Goal: Task Accomplishment & Management: Use online tool/utility

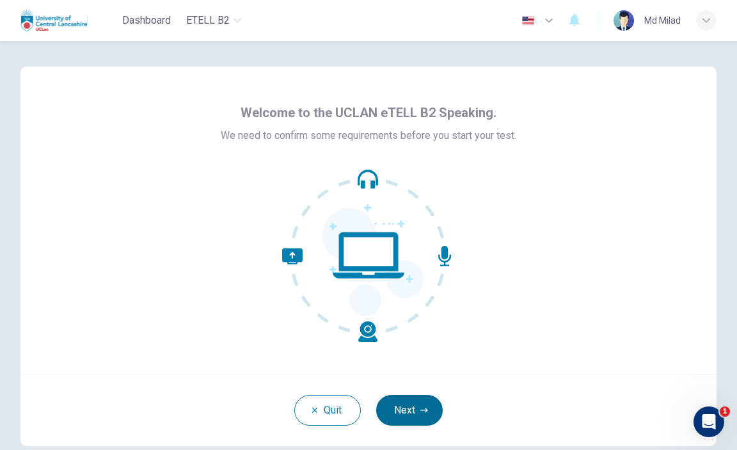
click at [386, 413] on button "Next" at bounding box center [409, 410] width 67 height 31
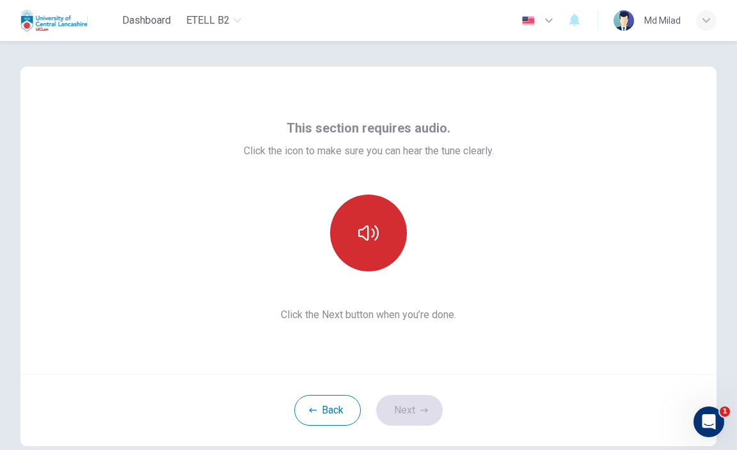
click at [363, 263] on button "button" at bounding box center [368, 232] width 77 height 77
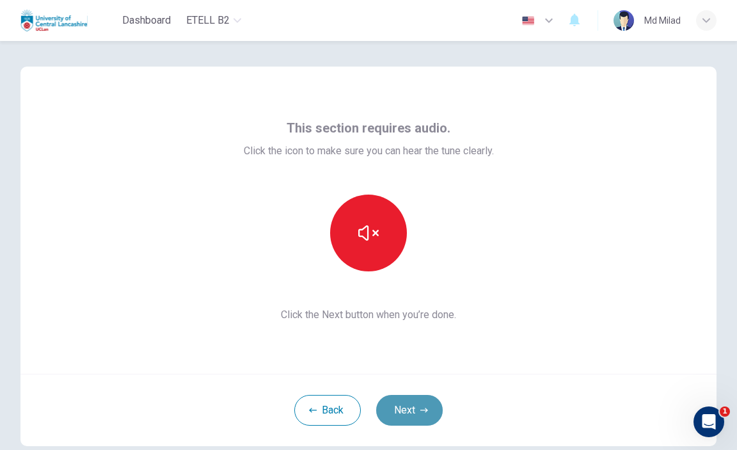
click at [399, 416] on button "Next" at bounding box center [409, 410] width 67 height 31
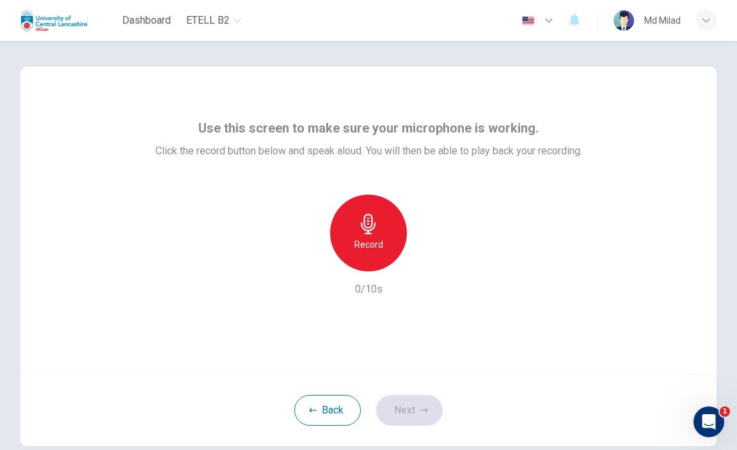
click at [366, 250] on h6 "Record" at bounding box center [368, 244] width 29 height 15
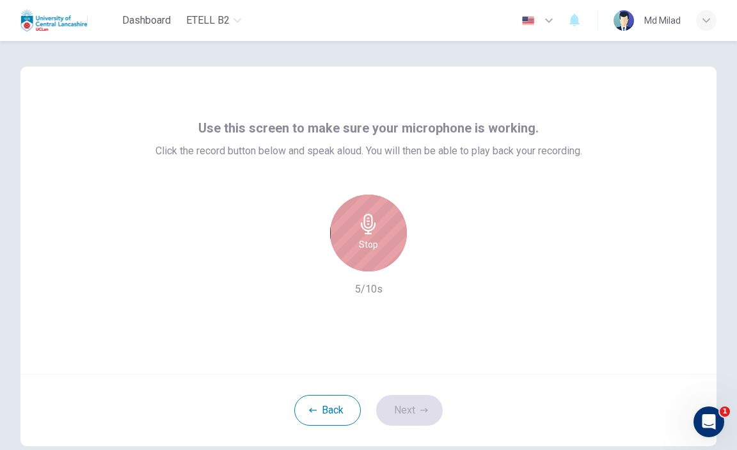
click at [366, 250] on h6 "Stop" at bounding box center [368, 244] width 19 height 15
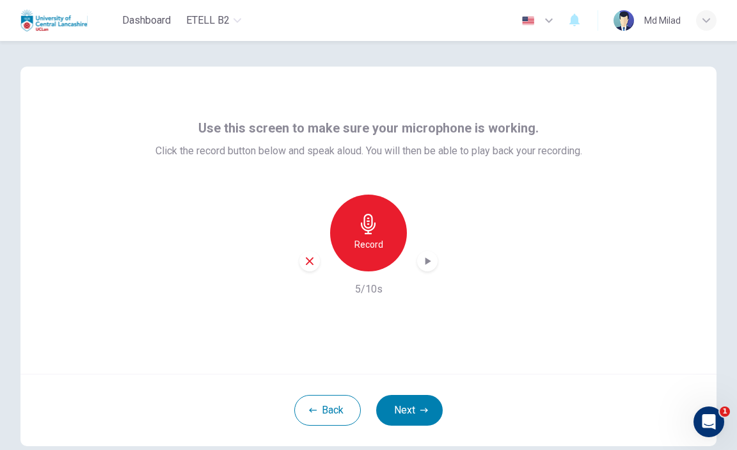
click at [425, 259] on icon "button" at bounding box center [428, 261] width 6 height 8
click at [423, 255] on icon "button" at bounding box center [427, 261] width 13 height 13
click at [306, 268] on div "button" at bounding box center [309, 261] width 20 height 20
click at [372, 239] on h6 "Record" at bounding box center [368, 244] width 29 height 15
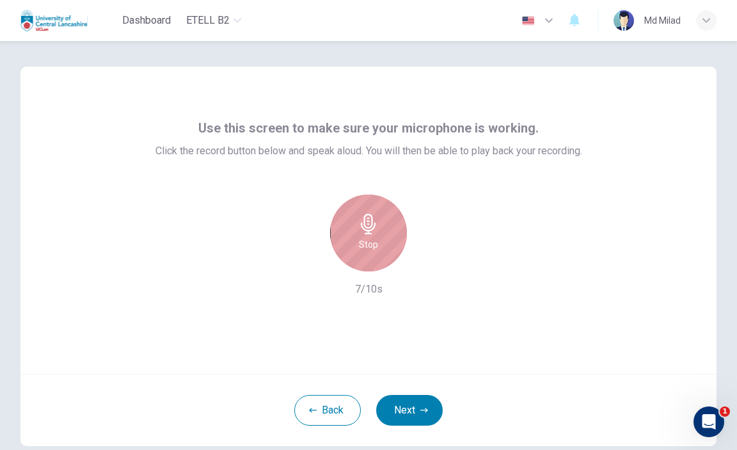
click at [370, 245] on h6 "Stop" at bounding box center [368, 244] width 19 height 15
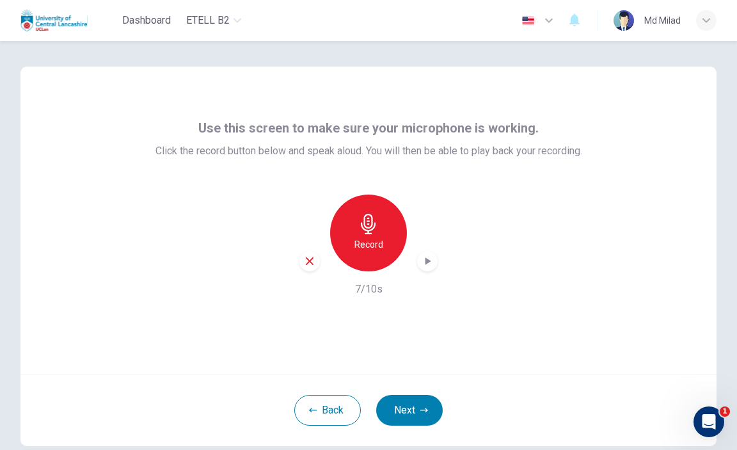
click at [421, 265] on icon "button" at bounding box center [427, 261] width 13 height 13
click at [306, 258] on icon "button" at bounding box center [310, 261] width 12 height 12
click at [338, 406] on button "Back" at bounding box center [327, 410] width 67 height 31
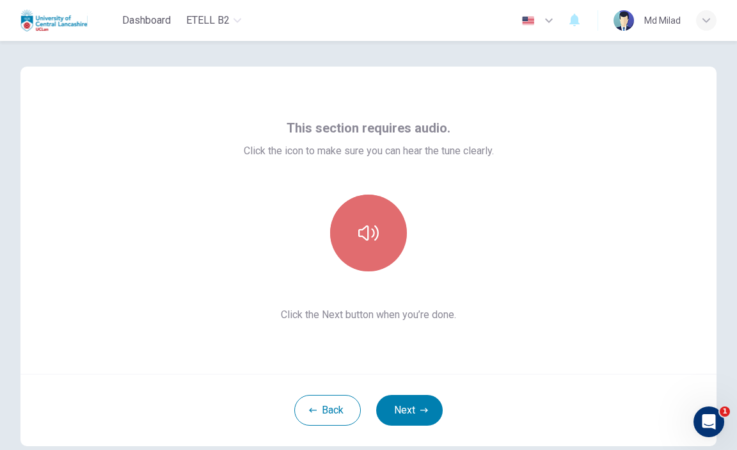
click at [367, 248] on button "button" at bounding box center [368, 232] width 77 height 77
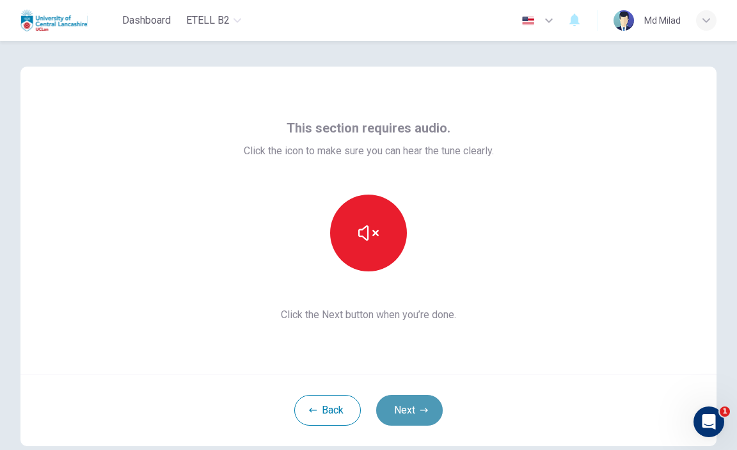
click at [419, 402] on button "Next" at bounding box center [409, 410] width 67 height 31
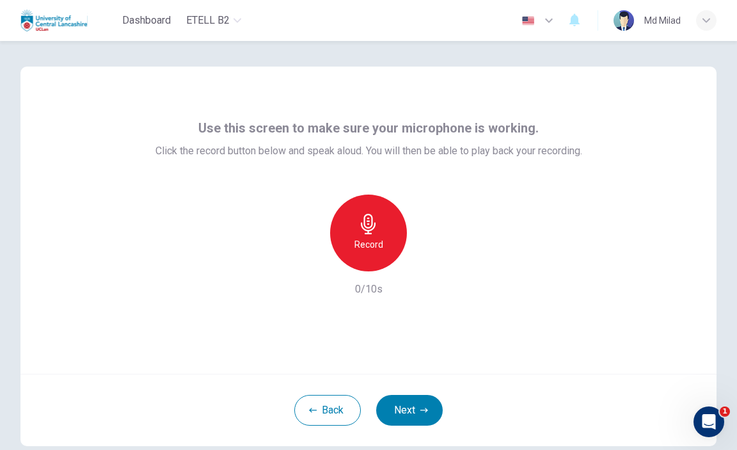
click at [367, 295] on h6 "0/10s" at bounding box center [369, 288] width 28 height 15
click at [368, 221] on icon "button" at bounding box center [368, 224] width 15 height 20
drag, startPoint x: 392, startPoint y: 415, endPoint x: 439, endPoint y: 293, distance: 131.0
click at [468, 300] on div "Use this screen to make sure your microphone is working. Click the record butto…" at bounding box center [368, 256] width 696 height 379
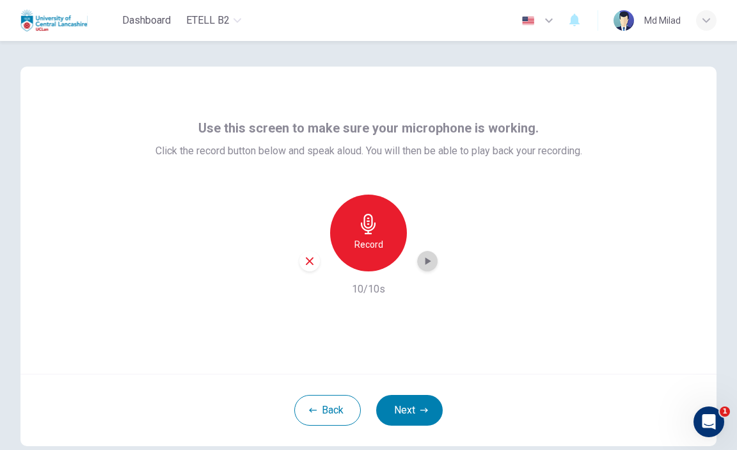
click at [426, 267] on div "button" at bounding box center [427, 261] width 20 height 20
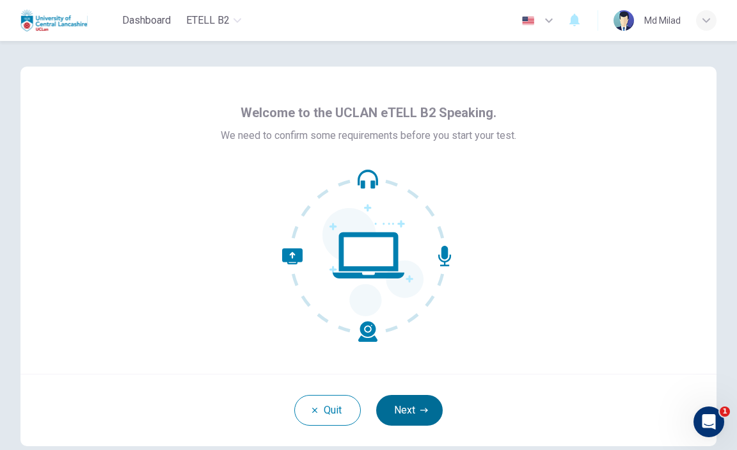
click at [405, 404] on button "Next" at bounding box center [409, 410] width 67 height 31
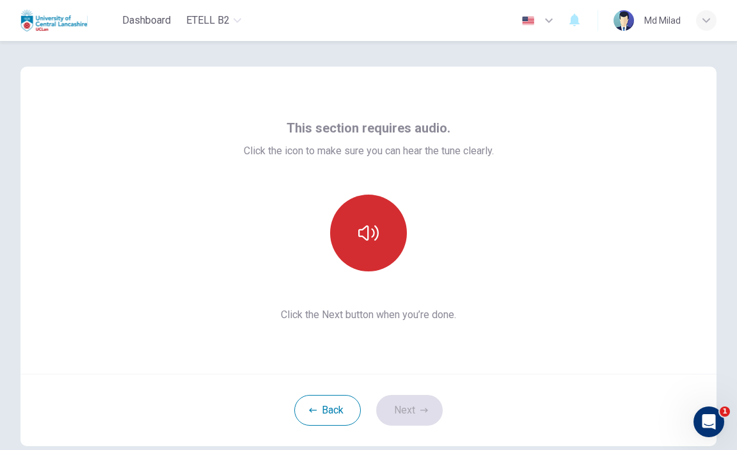
click at [360, 241] on icon "button" at bounding box center [368, 233] width 20 height 20
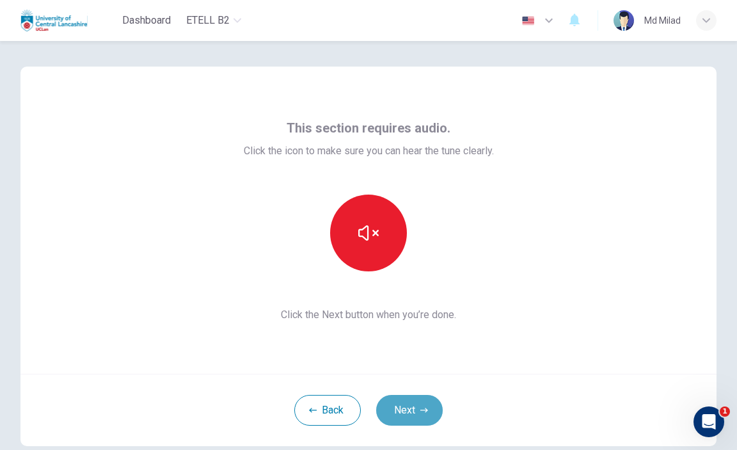
click at [404, 409] on button "Next" at bounding box center [409, 410] width 67 height 31
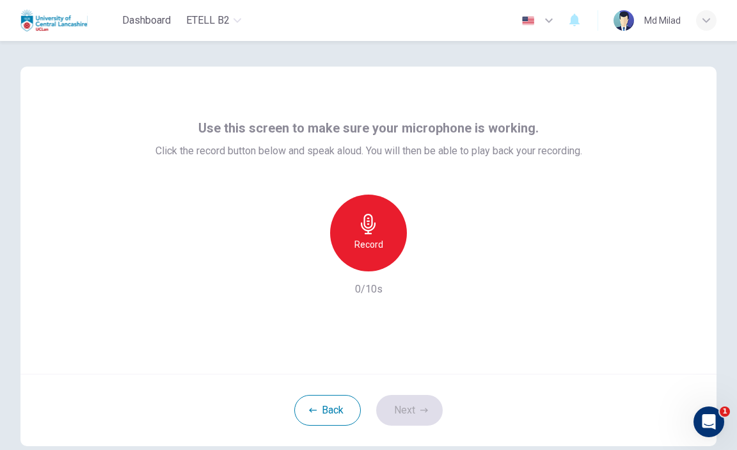
click at [353, 232] on div "Record" at bounding box center [368, 232] width 77 height 77
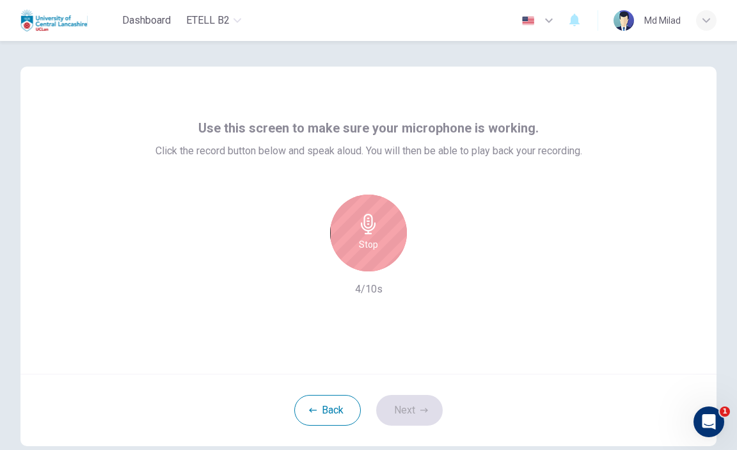
click at [363, 257] on div "Stop" at bounding box center [368, 232] width 77 height 77
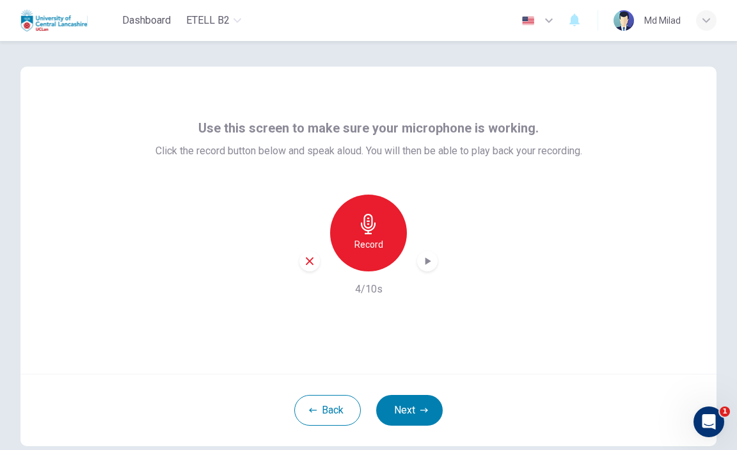
click at [428, 260] on icon "button" at bounding box center [427, 261] width 13 height 13
click at [674, 276] on div "Use this screen to make sure your microphone is working. Click the record butto…" at bounding box center [368, 220] width 696 height 307
click at [306, 266] on icon "button" at bounding box center [310, 261] width 12 height 12
click at [327, 408] on button "Back" at bounding box center [327, 410] width 67 height 31
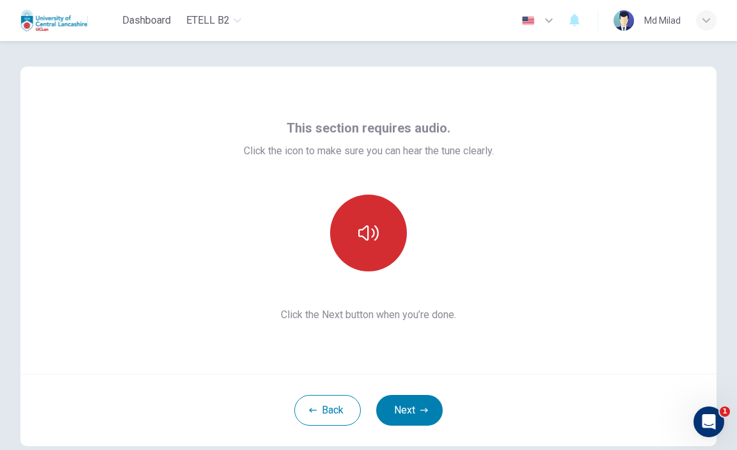
click at [367, 233] on icon "button" at bounding box center [368, 233] width 20 height 20
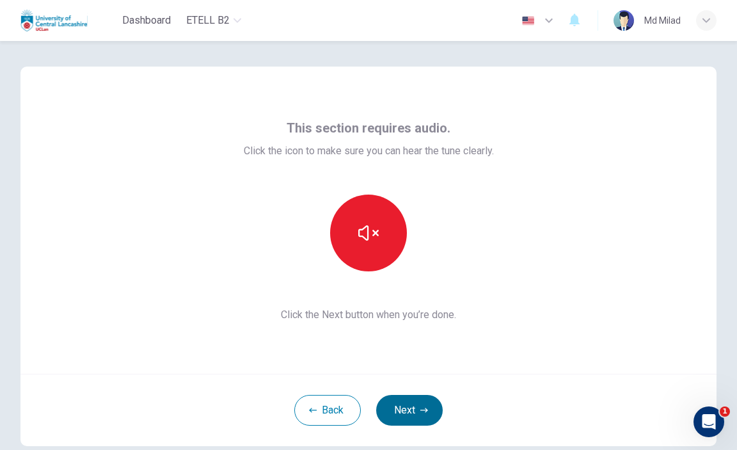
click at [400, 409] on button "Next" at bounding box center [409, 410] width 67 height 31
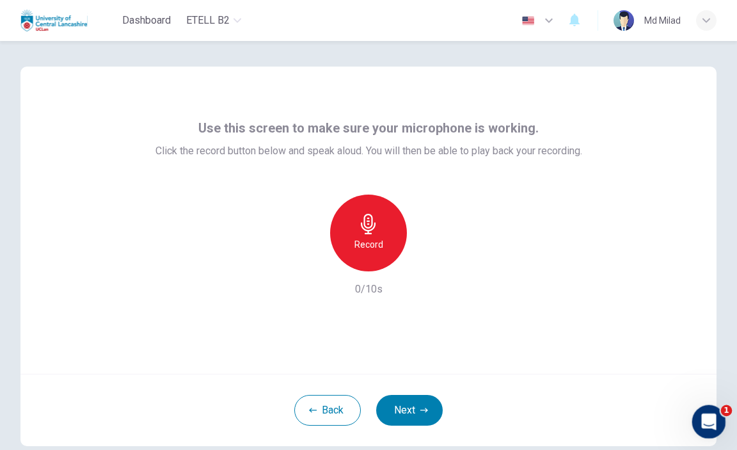
click at [723, 434] on body "This site uses cookies, as explained in our Privacy Policy . If you agree to th…" at bounding box center [368, 225] width 737 height 450
click at [705, 423] on icon "Open Intercom Messenger" at bounding box center [707, 419] width 21 height 21
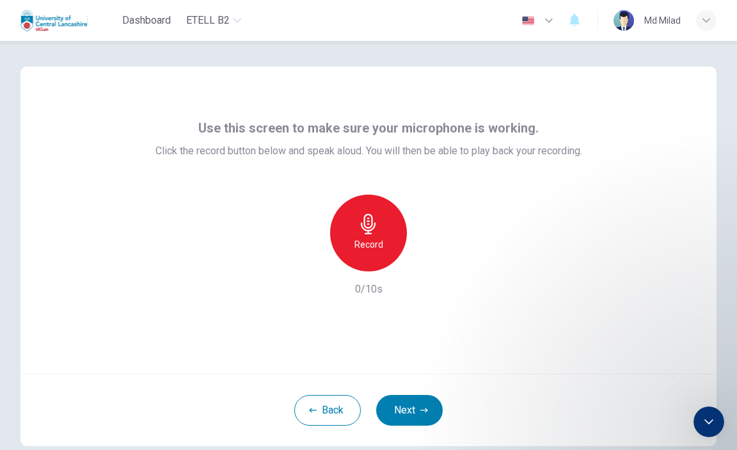
click at [414, 301] on div "Use this screen to make sure your microphone is working. Click the record butto…" at bounding box center [368, 220] width 696 height 307
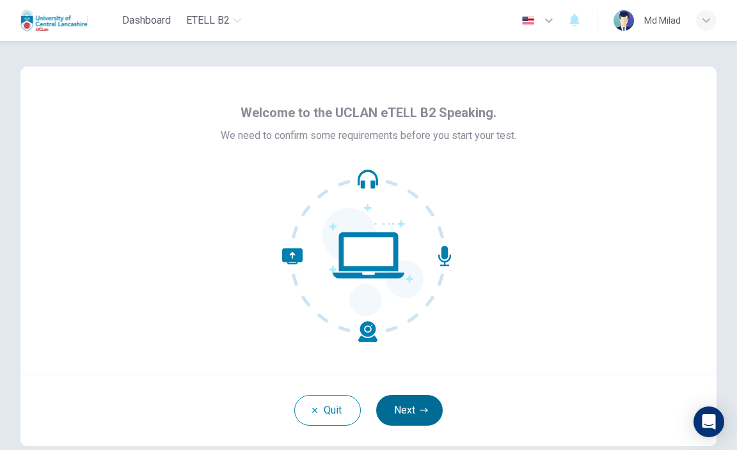
click at [415, 413] on button "Next" at bounding box center [409, 410] width 67 height 31
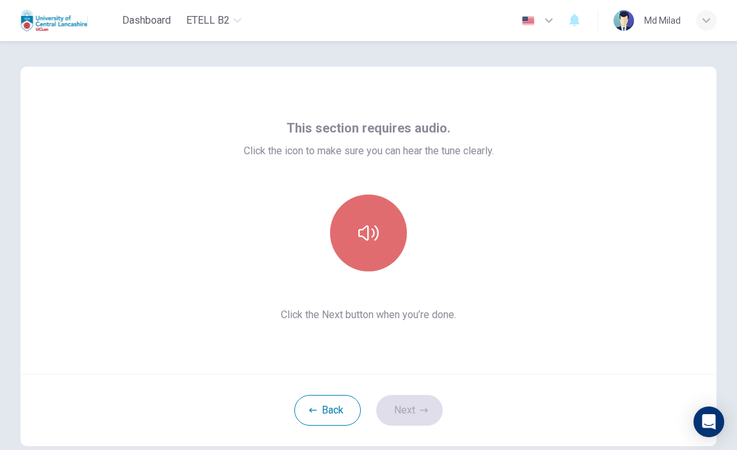
click at [372, 237] on icon "button" at bounding box center [368, 233] width 20 height 20
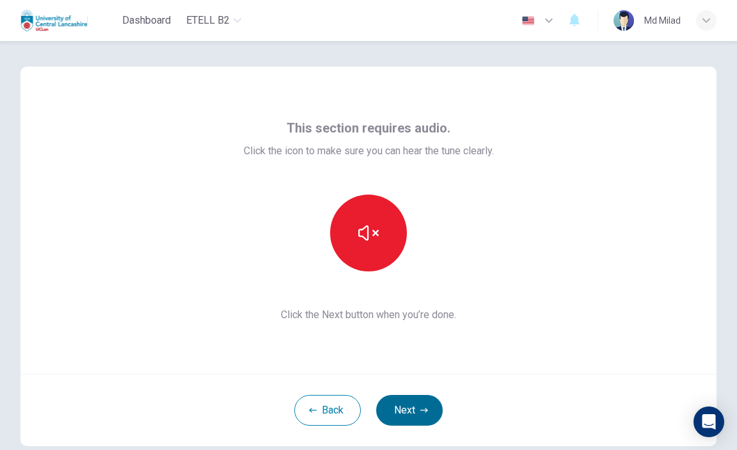
click at [415, 411] on button "Next" at bounding box center [409, 410] width 67 height 31
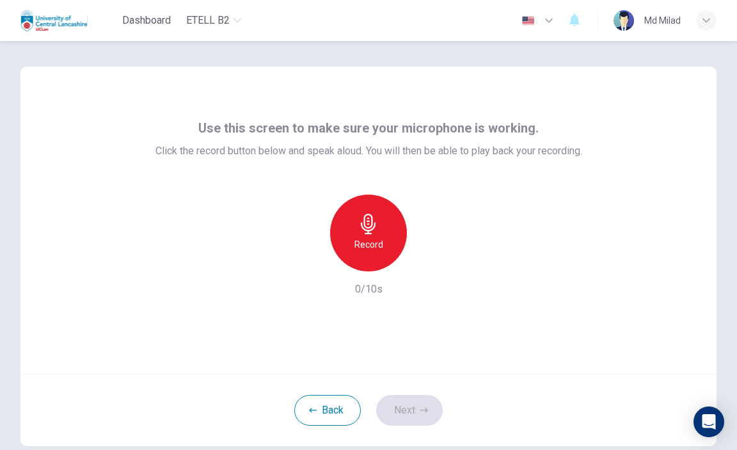
click at [365, 253] on div "Record" at bounding box center [368, 232] width 77 height 77
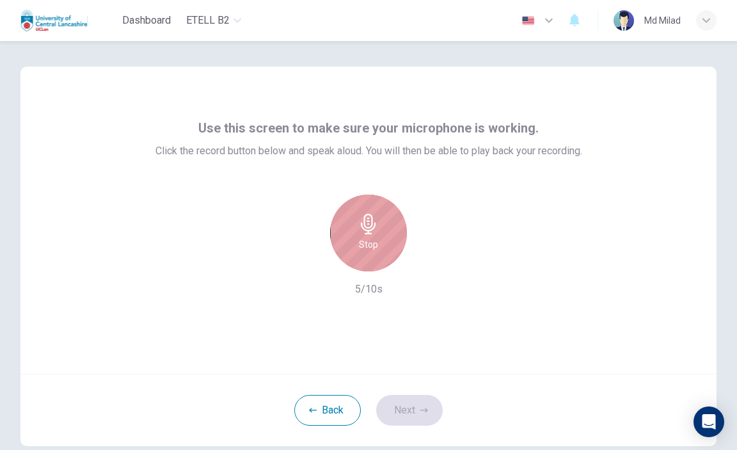
click at [365, 253] on div "Stop" at bounding box center [368, 232] width 77 height 77
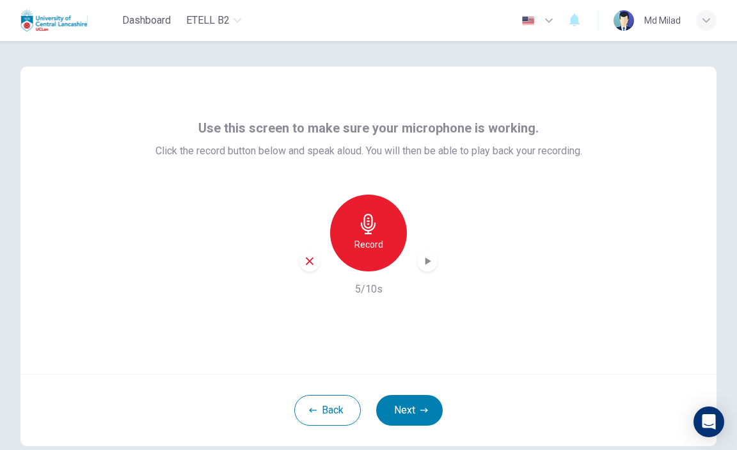
click at [428, 265] on icon "button" at bounding box center [427, 261] width 13 height 13
click at [622, 297] on div "Use this screen to make sure your microphone is working. Click the record butto…" at bounding box center [368, 220] width 696 height 307
click at [418, 272] on div "Record 5/10s" at bounding box center [368, 245] width 427 height 102
click at [421, 260] on icon "button" at bounding box center [427, 261] width 13 height 13
click at [299, 269] on div "Record" at bounding box center [368, 232] width 138 height 77
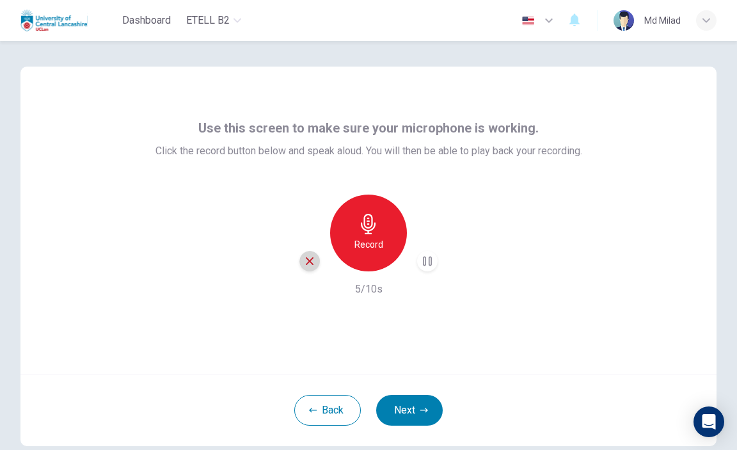
click at [310, 262] on icon "button" at bounding box center [310, 261] width 12 height 12
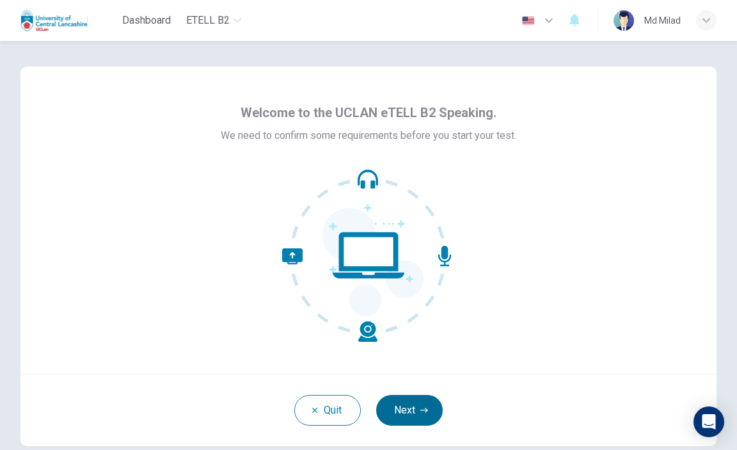
click at [411, 403] on button "Next" at bounding box center [409, 410] width 67 height 31
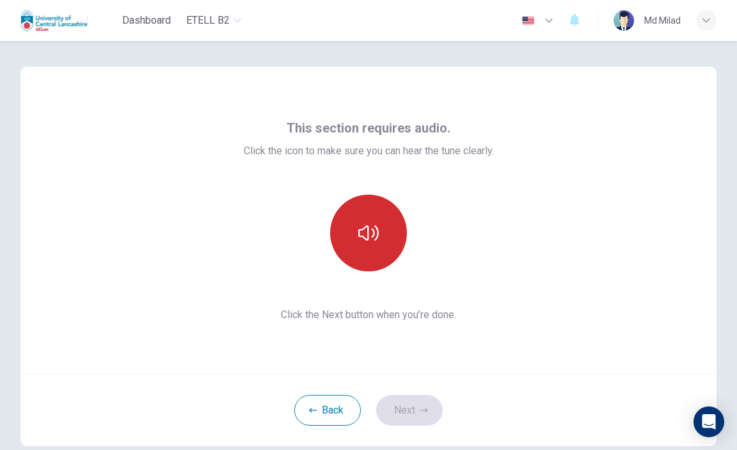
click at [361, 226] on icon "button" at bounding box center [368, 233] width 20 height 20
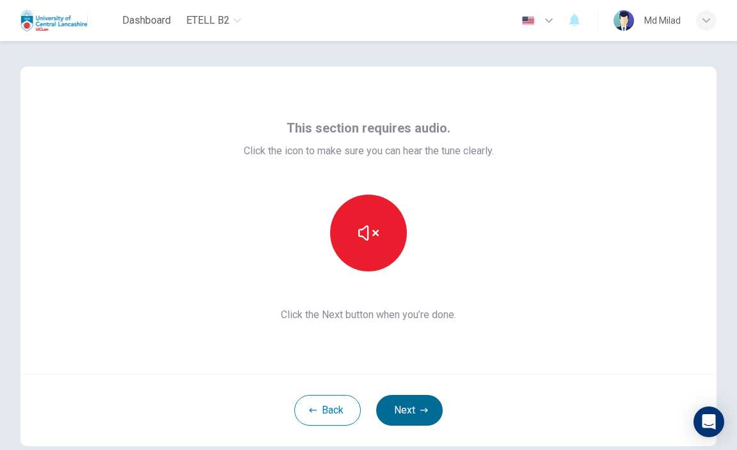
click at [409, 406] on button "Next" at bounding box center [409, 410] width 67 height 31
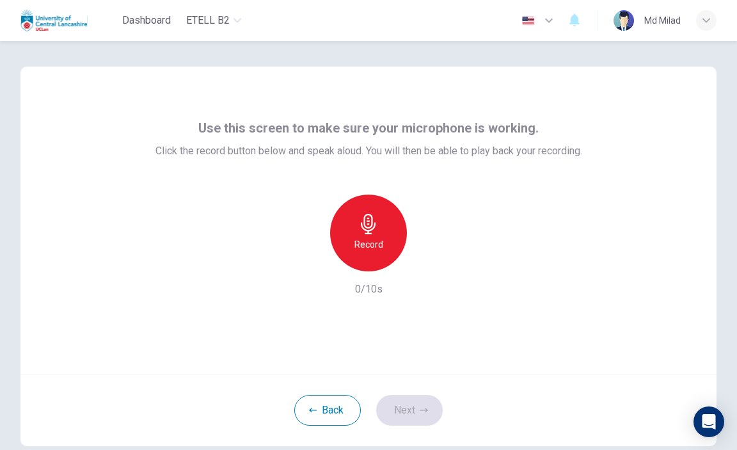
click at [358, 244] on h6 "Record" at bounding box center [368, 244] width 29 height 15
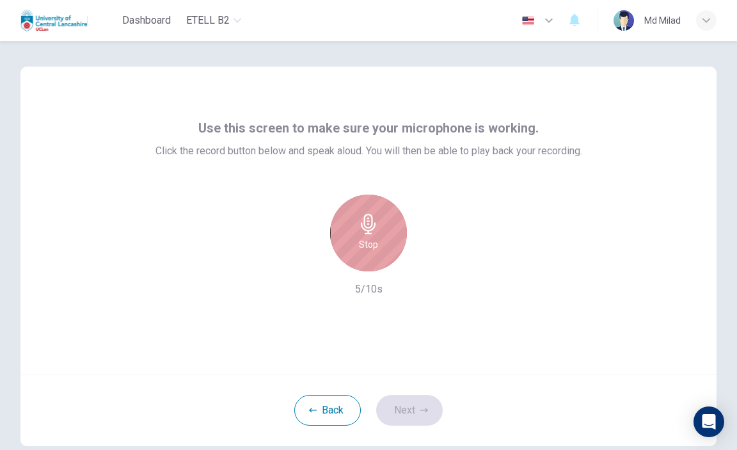
click at [359, 244] on h6 "Stop" at bounding box center [368, 244] width 19 height 15
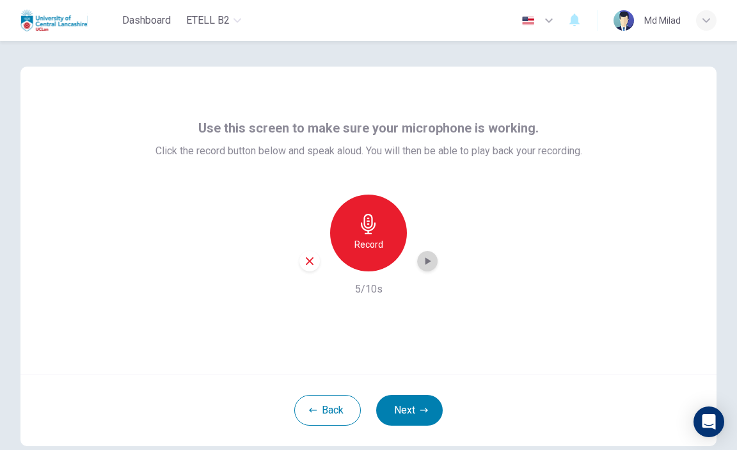
click at [425, 260] on icon "button" at bounding box center [428, 261] width 6 height 8
click at [425, 416] on button "Next" at bounding box center [409, 410] width 67 height 31
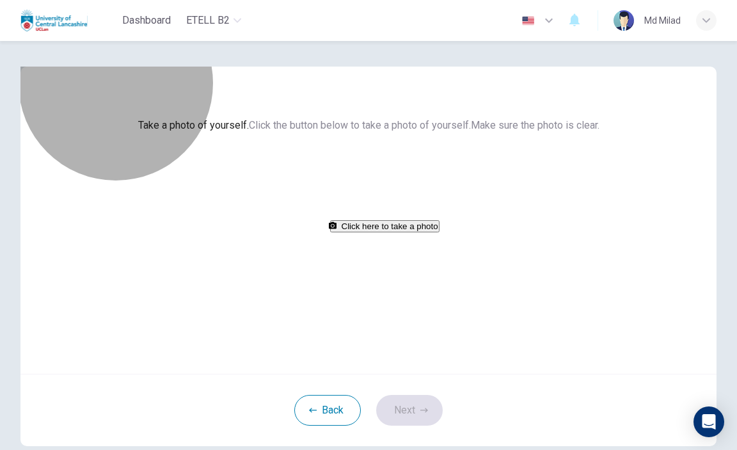
click at [383, 232] on button "Click here to take a photo" at bounding box center [384, 226] width 109 height 12
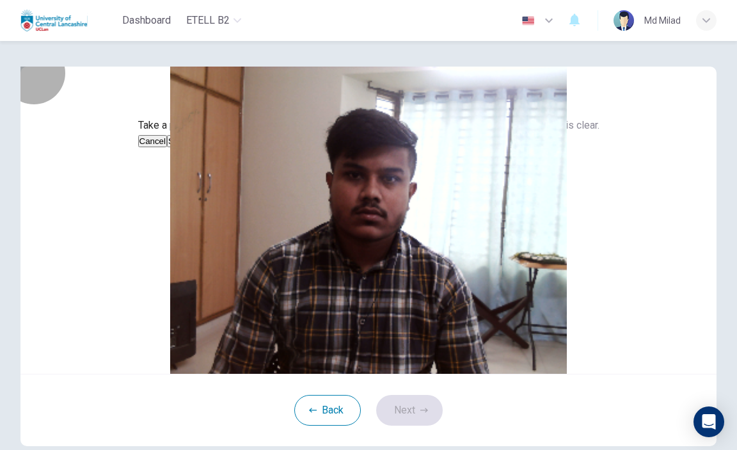
click at [189, 147] on button "Save" at bounding box center [178, 141] width 22 height 12
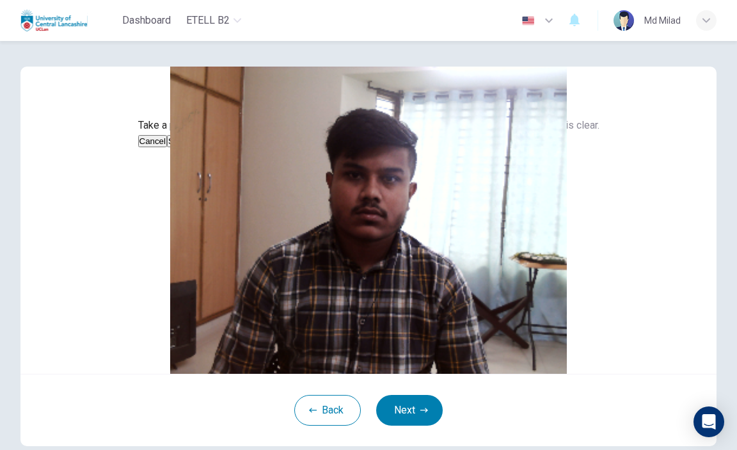
scroll to position [113, 0]
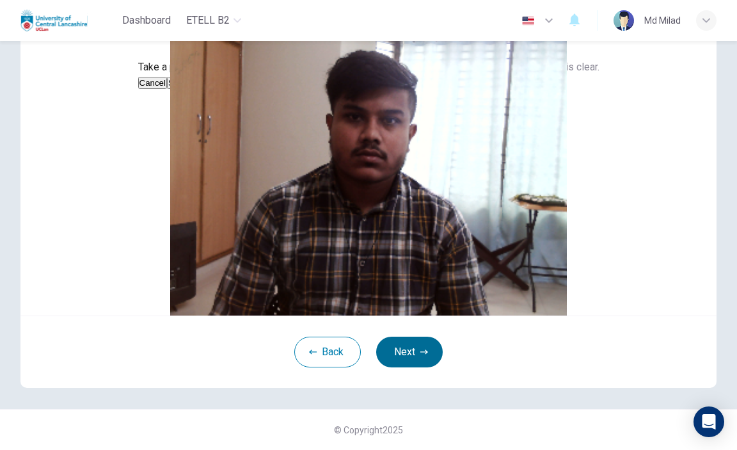
click at [415, 350] on button "Next" at bounding box center [409, 351] width 67 height 31
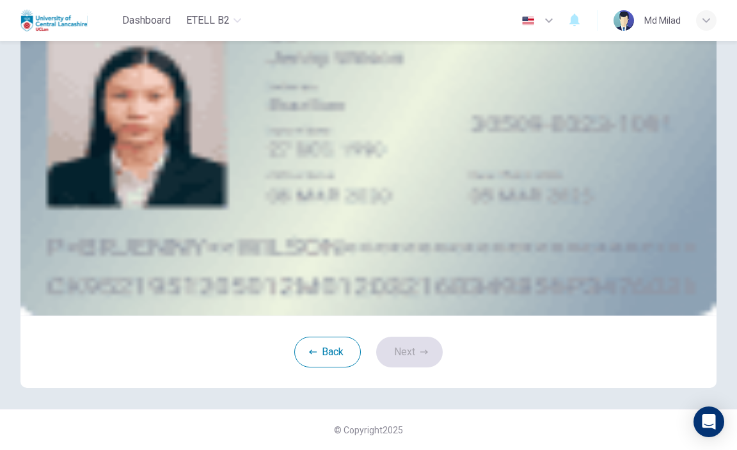
click at [448, 121] on div "Take a photo" at bounding box center [369, 113] width 562 height 15
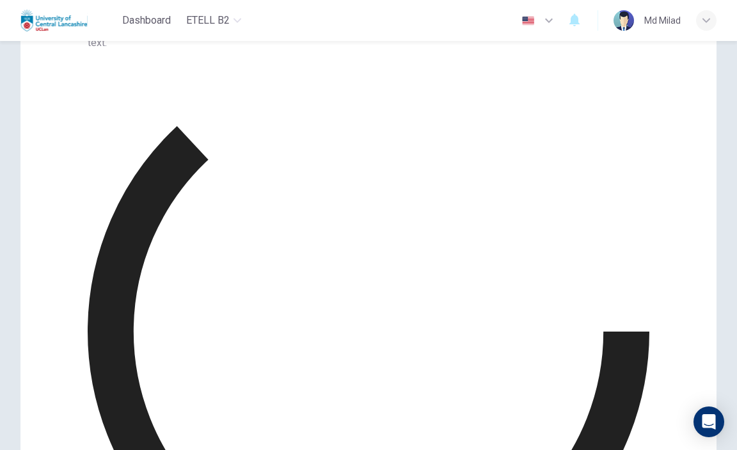
scroll to position [94, 0]
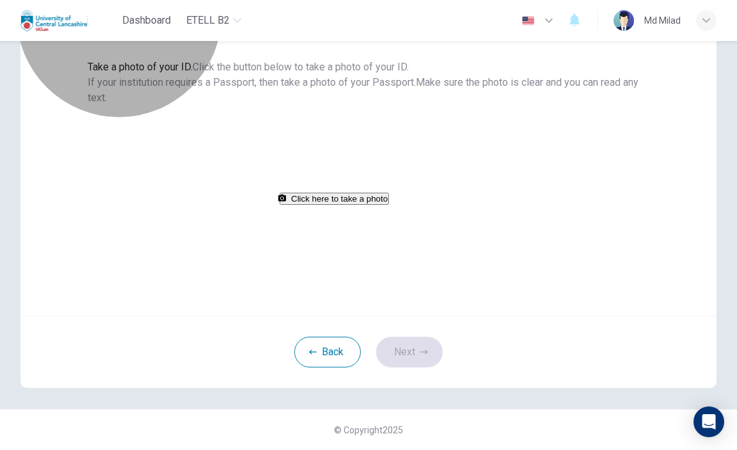
click at [386, 205] on button "Click here to take a photo" at bounding box center [334, 199] width 109 height 12
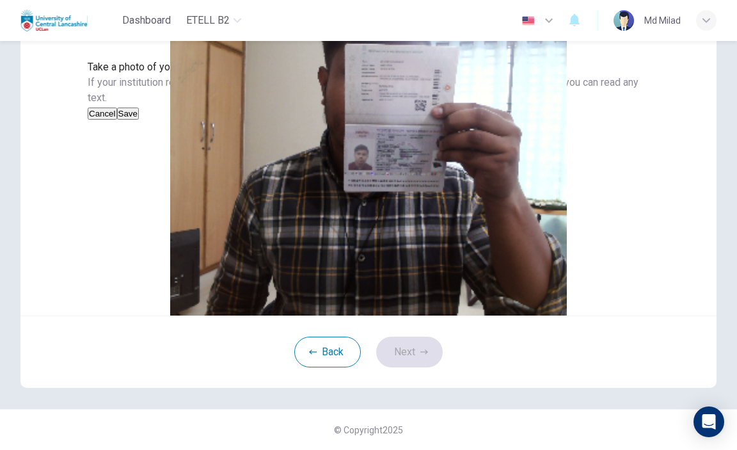
click at [139, 120] on button "Save" at bounding box center [128, 113] width 22 height 12
click at [403, 367] on button "Next" at bounding box center [409, 351] width 67 height 31
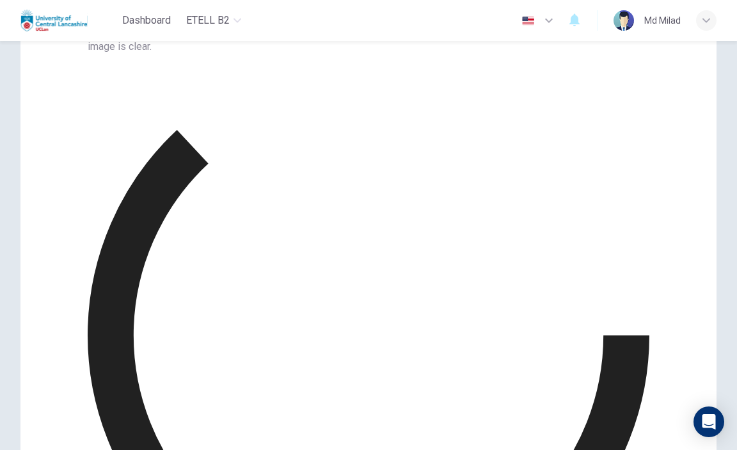
scroll to position [79, 0]
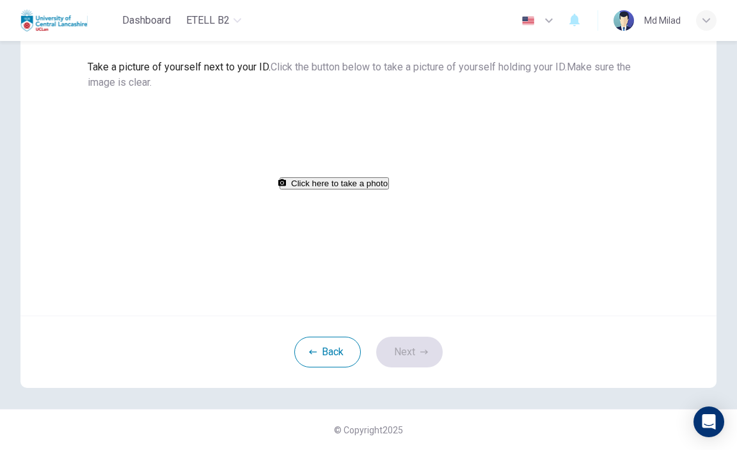
click at [389, 189] on button "Click here to take a photo" at bounding box center [334, 183] width 109 height 12
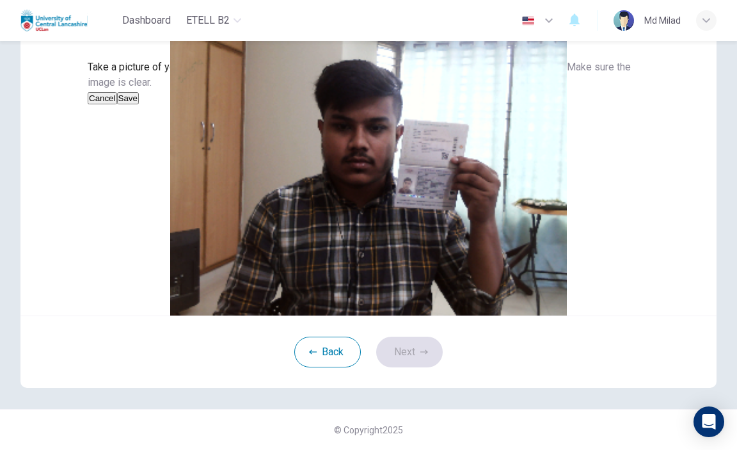
click at [139, 104] on button "Save" at bounding box center [128, 98] width 22 height 12
click at [417, 367] on button "Next" at bounding box center [409, 351] width 67 height 31
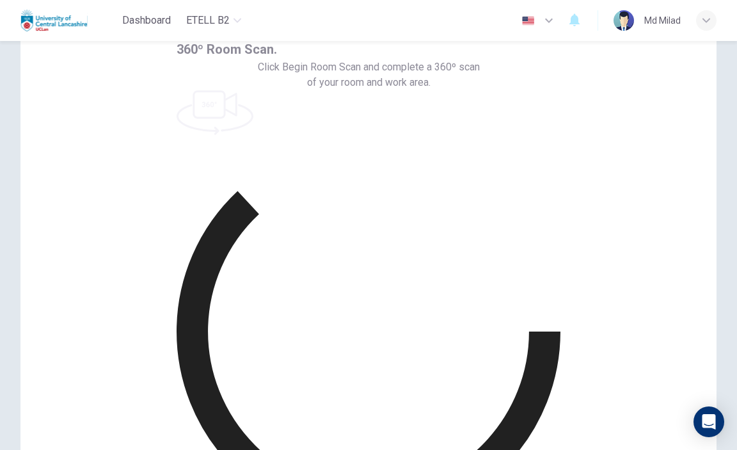
scroll to position [58, 0]
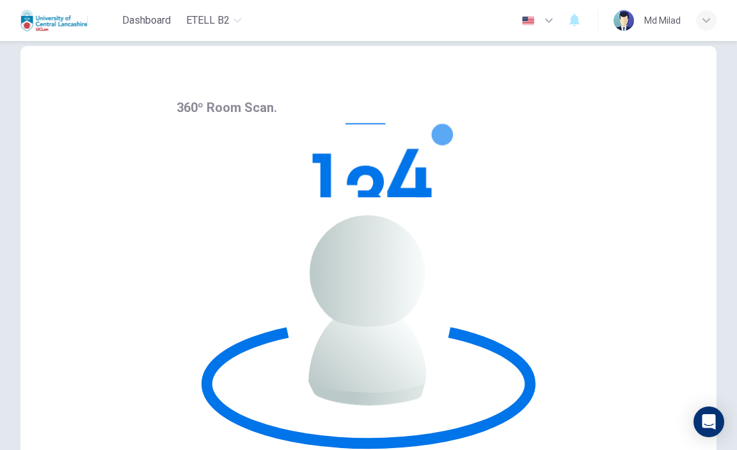
scroll to position [0, 0]
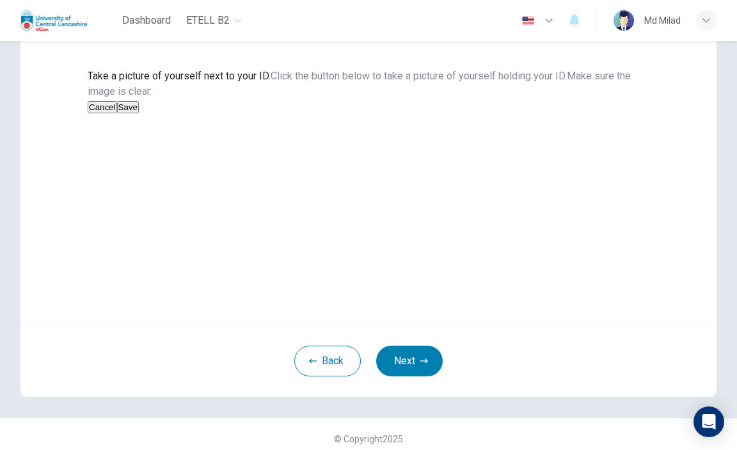
scroll to position [113, 0]
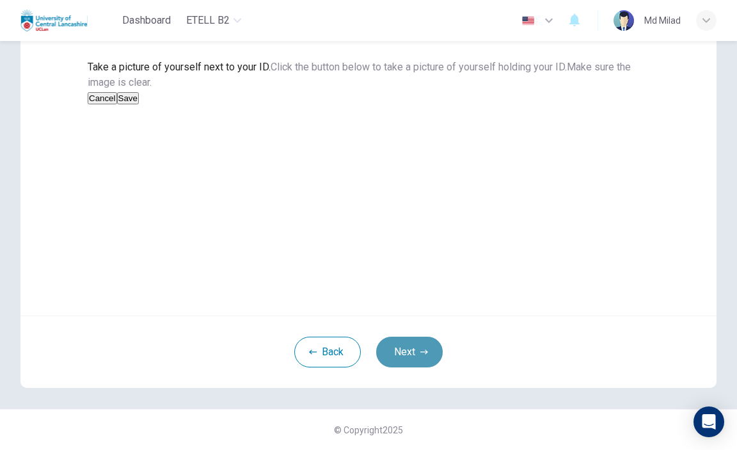
click at [413, 358] on button "Next" at bounding box center [409, 351] width 67 height 31
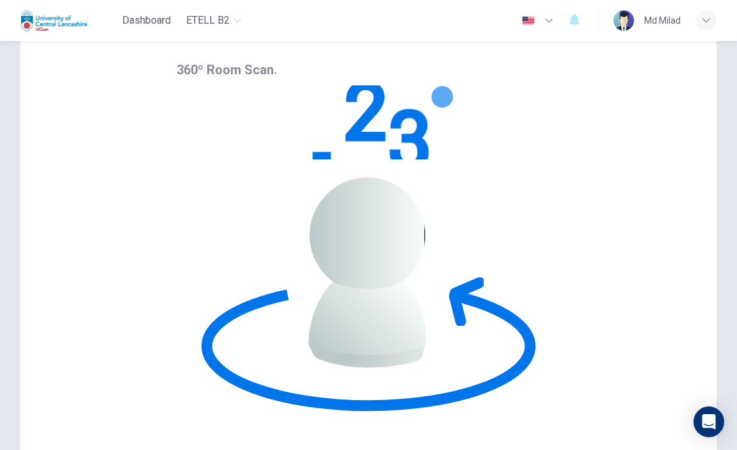
scroll to position [0, 0]
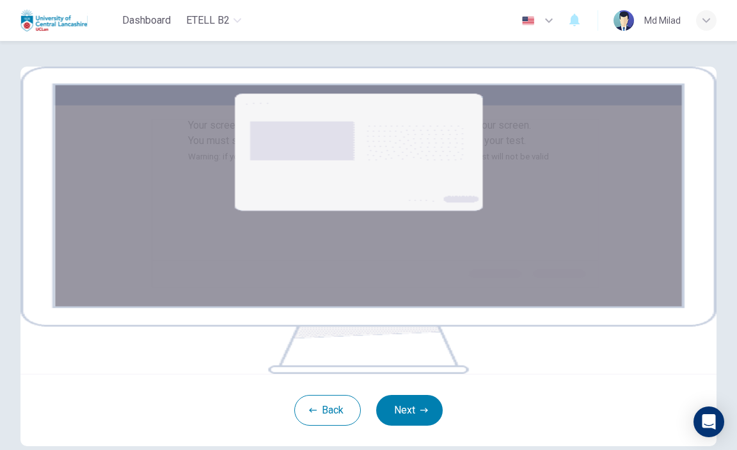
scroll to position [189, 0]
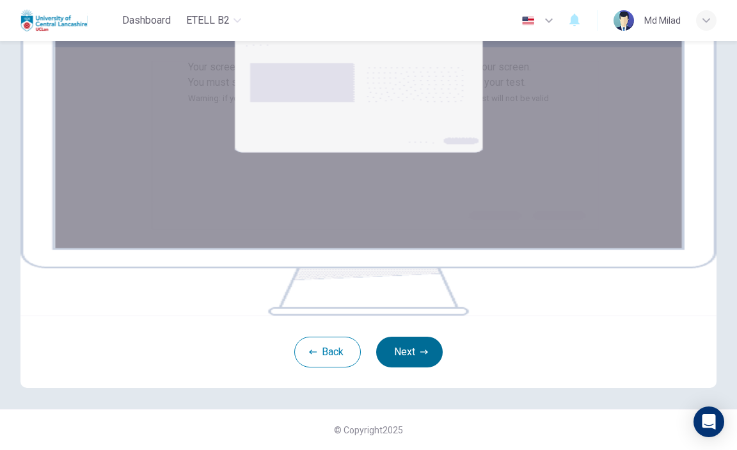
click at [399, 352] on button "Next" at bounding box center [409, 351] width 67 height 31
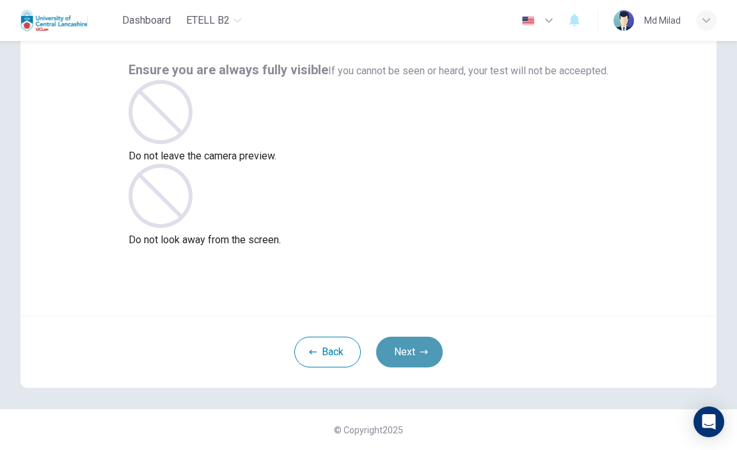
click at [407, 346] on button "Next" at bounding box center [409, 351] width 67 height 31
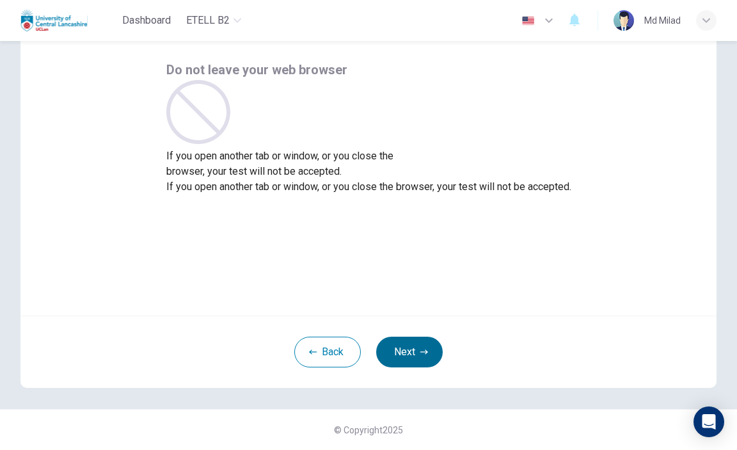
click at [408, 342] on button "Next" at bounding box center [409, 351] width 67 height 31
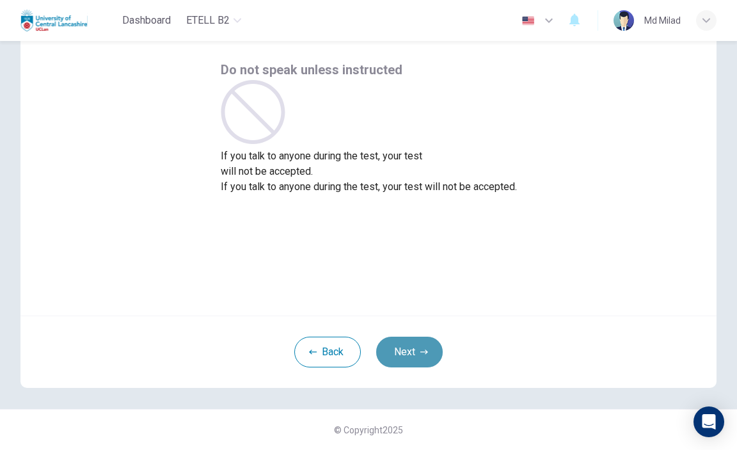
click at [408, 342] on button "Next" at bounding box center [409, 351] width 67 height 31
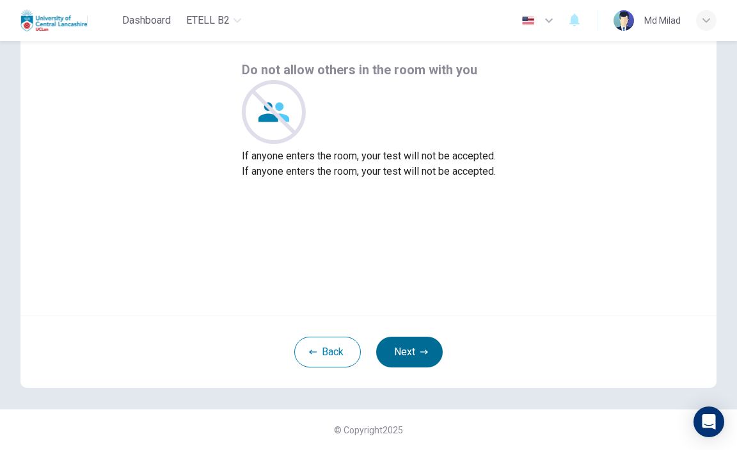
click at [408, 342] on button "Next" at bounding box center [409, 351] width 67 height 31
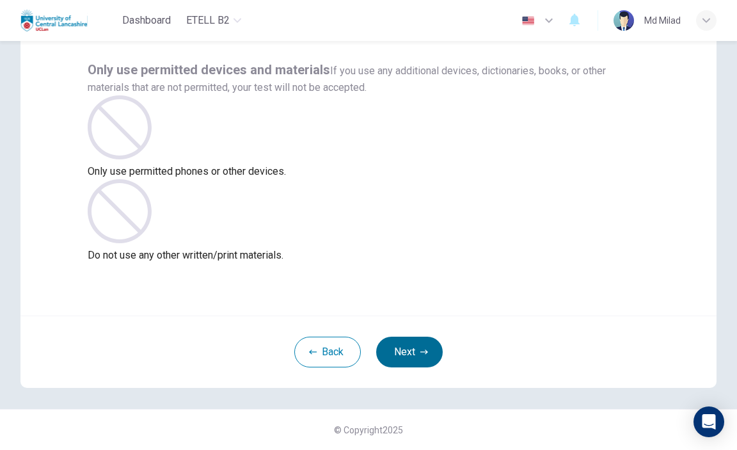
click at [408, 342] on button "Next" at bounding box center [409, 351] width 67 height 31
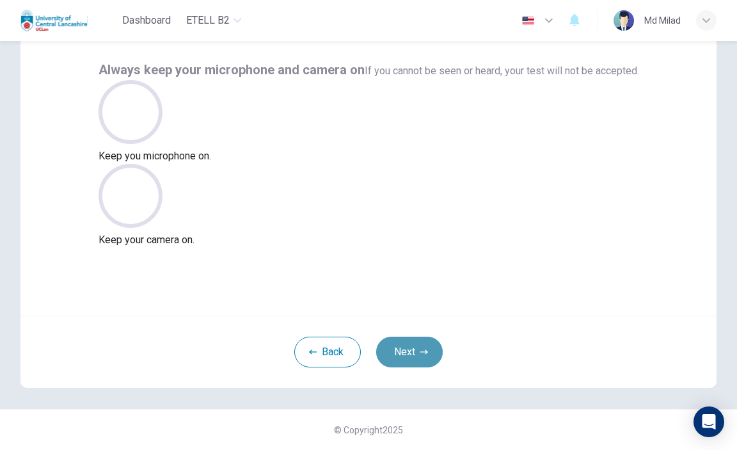
click at [409, 345] on button "Next" at bounding box center [409, 351] width 67 height 31
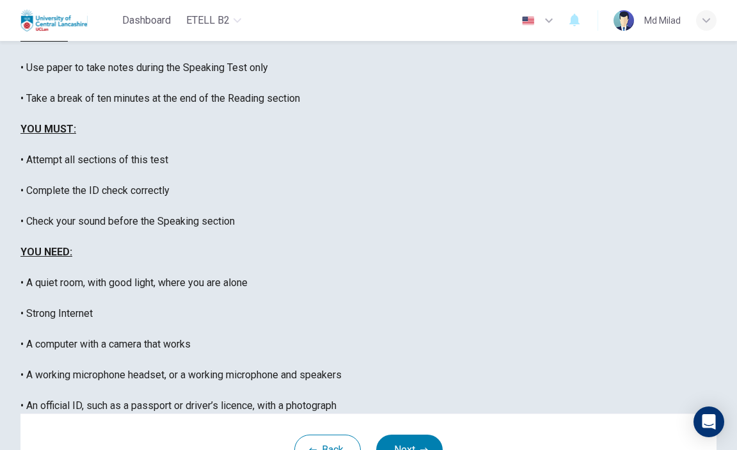
scroll to position [213, 0]
click at [421, 446] on icon "button" at bounding box center [424, 450] width 8 height 8
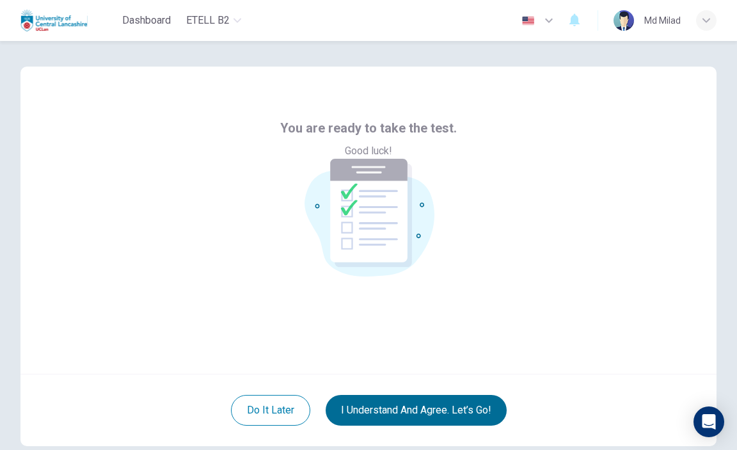
scroll to position [58, 0]
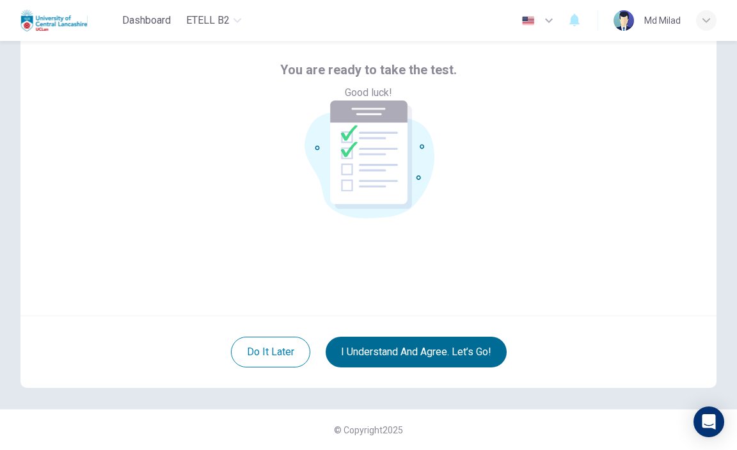
click at [429, 343] on button "I understand and agree. Let’s go!" at bounding box center [416, 351] width 181 height 31
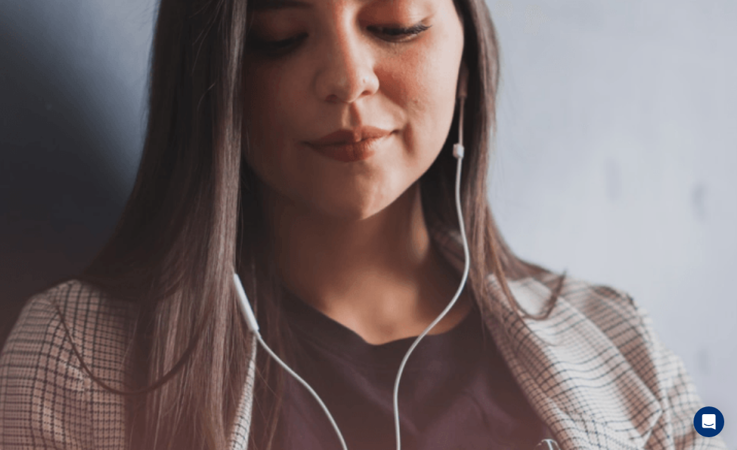
drag, startPoint x: 74, startPoint y: 108, endPoint x: 354, endPoint y: 331, distance: 358.3
click at [354, 331] on div "eTELL B2 Speaking Continue Continue Please make sure your headset is on. Follow…" at bounding box center [368, 225] width 737 height 450
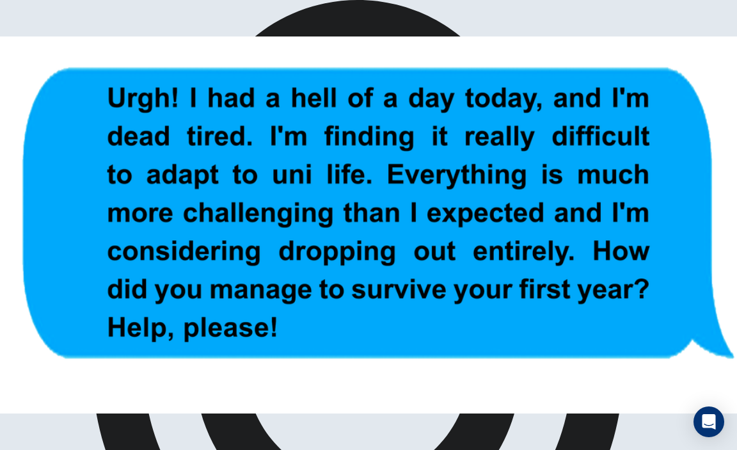
scroll to position [318, 0]
drag, startPoint x: 377, startPoint y: 251, endPoint x: 439, endPoint y: 283, distance: 68.9
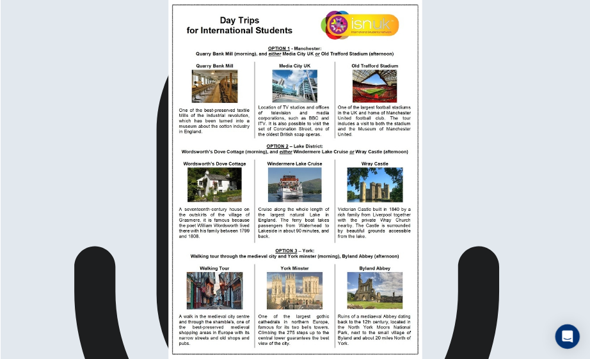
scroll to position [0, 0]
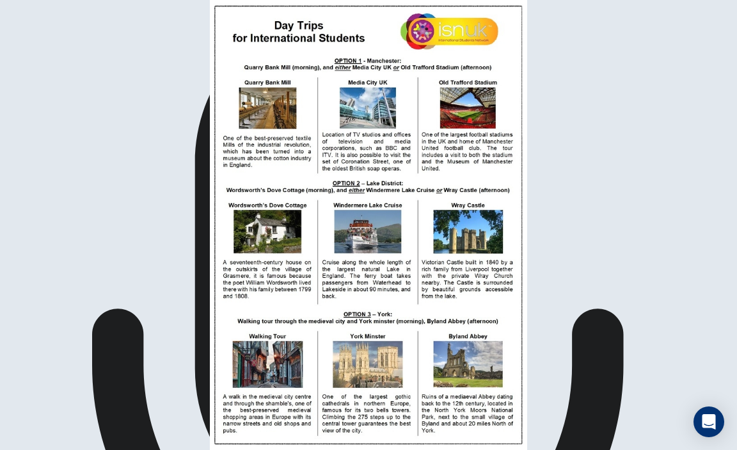
click at [368, 182] on img at bounding box center [368, 225] width 737 height 450
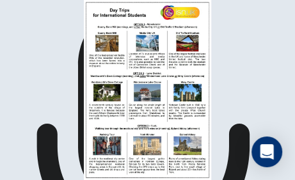
click at [274, 180] on div at bounding box center [147, 180] width 295 height 0
click at [159, 152] on img at bounding box center [147, 90] width 295 height 180
click at [255, 180] on div at bounding box center [147, 180] width 295 height 0
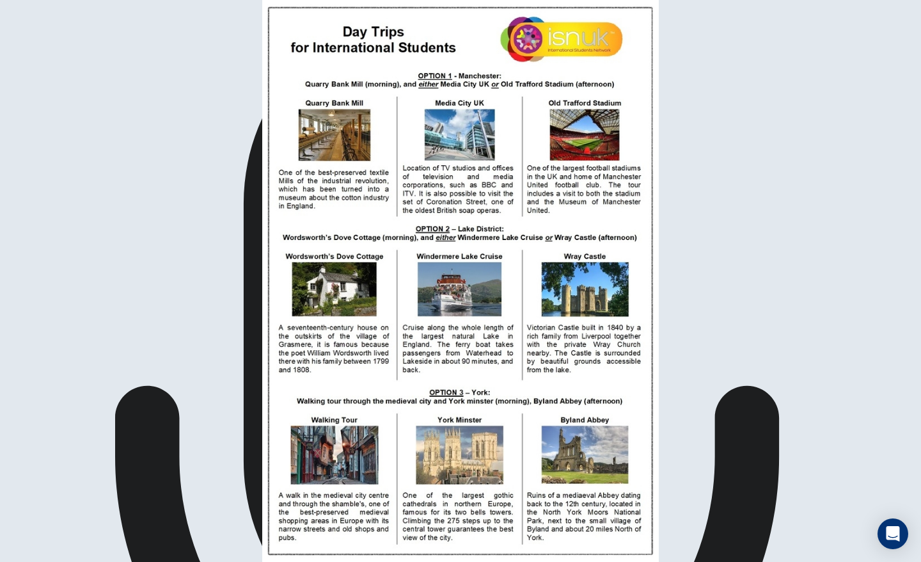
click at [304, 171] on img at bounding box center [460, 281] width 921 height 562
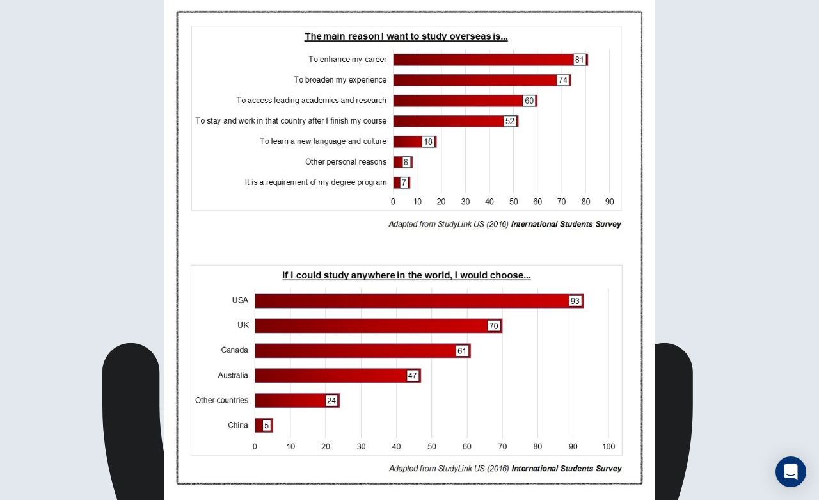
scroll to position [81, 0]
click at [226, 175] on img at bounding box center [409, 250] width 819 height 500
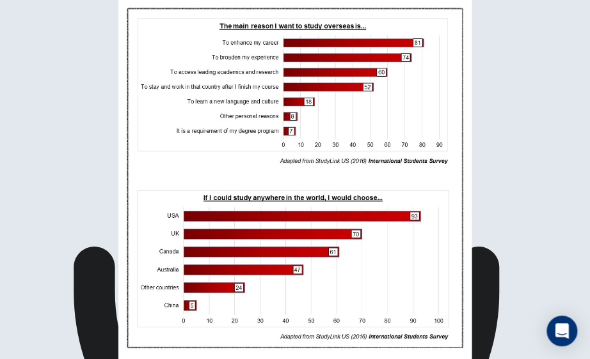
click at [406, 187] on img at bounding box center [368, 225] width 737 height 450
